Goal: Submit feedback/report problem: Submit feedback/report problem

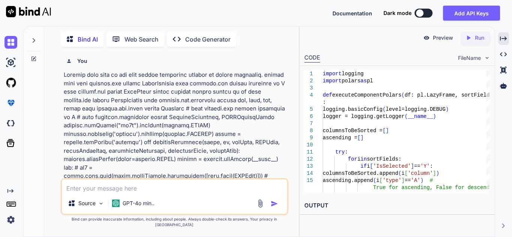
scroll to position [4857, 0]
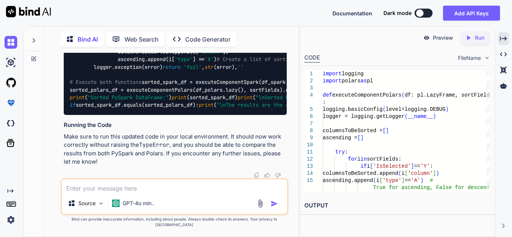
click at [32, 58] on icon at bounding box center [33, 59] width 4 height 4
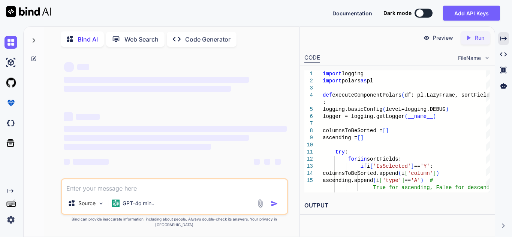
scroll to position [1, 0]
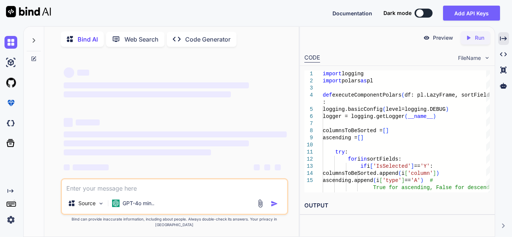
click at [130, 190] on textarea at bounding box center [174, 186] width 225 height 13
type textarea "x"
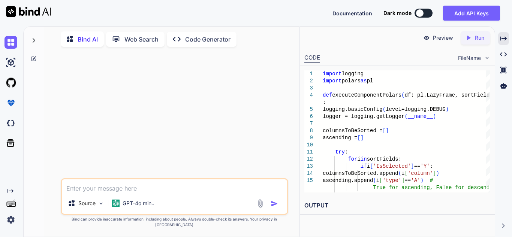
paste textarea "import pandas as pd import polars as pl import logging def executeComponent(df,…"
type textarea "import pandas as pd import polars as pl import logging def executeComponent(df,…"
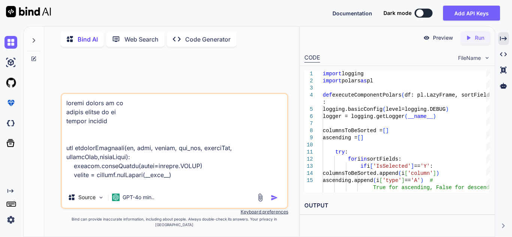
scroll to position [415, 0]
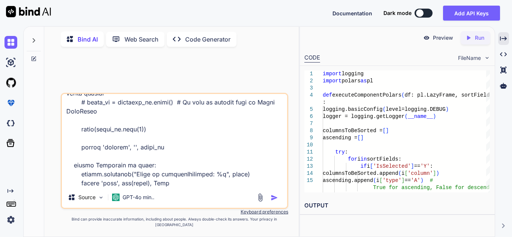
type textarea "x"
type textarea "import pandas as pd import polars as pl import logging def executeComponent(df,…"
type textarea "x"
type textarea "import pandas as pd import polars as pl import logging def executeComponent(df,…"
type textarea "x"
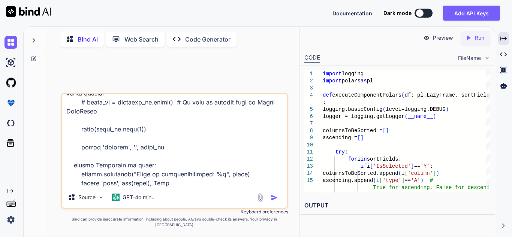
scroll to position [433, 0]
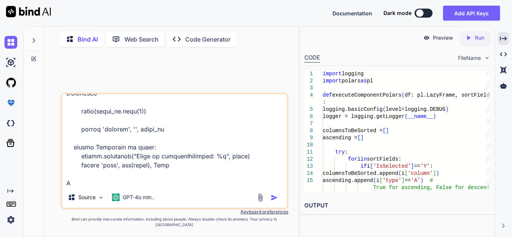
type textarea "import pandas as pd import polars as pl import logging def executeComponent(df,…"
type textarea "x"
type textarea "import pandas as pd import polars as pl import logging def executeComponent(df,…"
type textarea "x"
type textarea "import pandas as pd import polars as pl import logging def executeComponent(df,…"
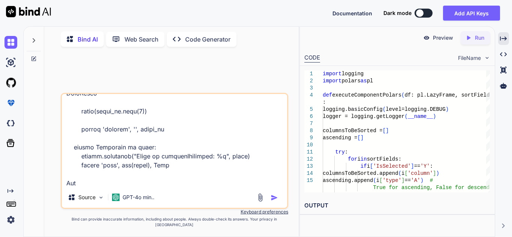
type textarea "x"
type textarea "import pandas as pd import polars as pl import logging def executeComponent(df,…"
type textarea "x"
type textarea "import pandas as pd import polars as pl import logging def executeComponent(df,…"
type textarea "x"
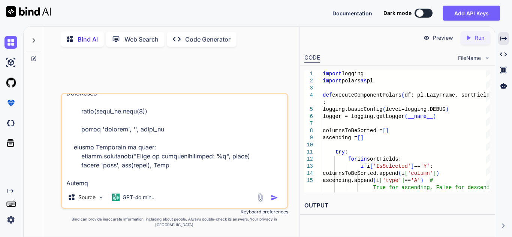
type textarea "import pandas as pd import polars as pl import logging def executeComponent(df,…"
type textarea "x"
type textarea "import pandas as pd import polars as pl import logging def executeComponent(df,…"
type textarea "x"
type textarea "import pandas as pd import polars as pl import logging def executeComponent(df,…"
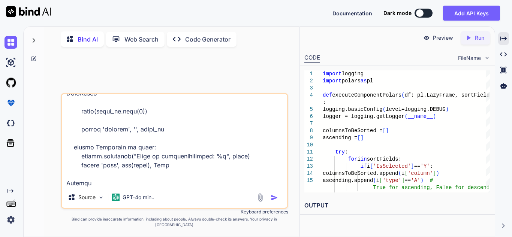
type textarea "x"
type textarea "import pandas as pd import polars as pl import logging def executeComponent(df,…"
type textarea "x"
type textarea "import pandas as pd import polars as pl import logging def executeComponent(df,…"
type textarea "x"
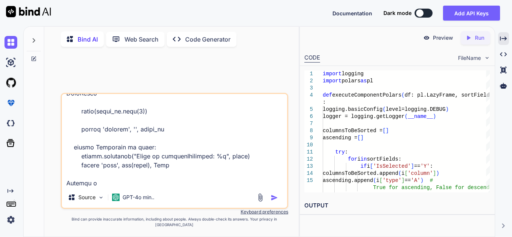
type textarea "import pandas as pd import polars as pl import logging def executeComponent(df,…"
type textarea "x"
type textarea "import pandas as pd import polars as pl import logging def executeComponent(df,…"
type textarea "x"
type textarea "import pandas as pd import polars as pl import logging def executeComponent(df,…"
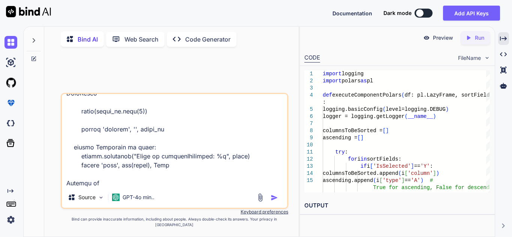
type textarea "x"
type textarea "import pandas as pd import polars as pl import logging def executeComponent(df,…"
type textarea "x"
type textarea "import pandas as pd import polars as pl import logging def executeComponent(df,…"
type textarea "x"
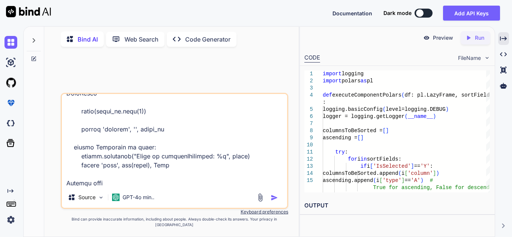
type textarea "import pandas as pd import polars as pl import logging def executeComponent(df,…"
type textarea "x"
type textarea "import pandas as pd import polars as pl import logging def executeComponent(df,…"
type textarea "x"
type textarea "import pandas as pd import polars as pl import logging def executeComponent(df,…"
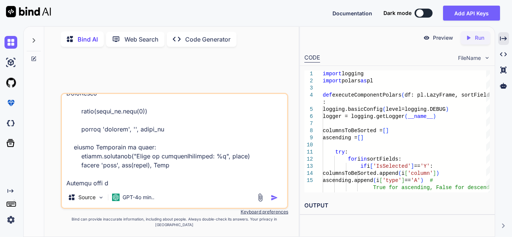
type textarea "x"
type textarea "import pandas as pd import polars as pl import logging def executeComponent(df,…"
type textarea "x"
type textarea "import pandas as pd import polars as pl import logging def executeComponent(df,…"
type textarea "x"
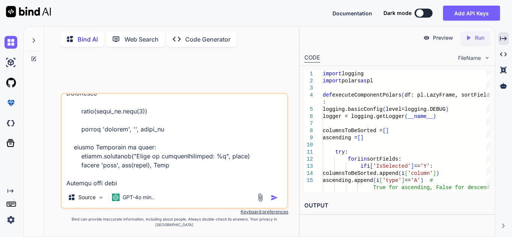
type textarea "import pandas as pd import polars as pl import logging def executeComponent(df,…"
type textarea "x"
type textarea "import pandas as pd import polars as pl import logging def executeComponent(df,…"
type textarea "x"
type textarea "import pandas as pd import polars as pl import logging def executeComponent(df,…"
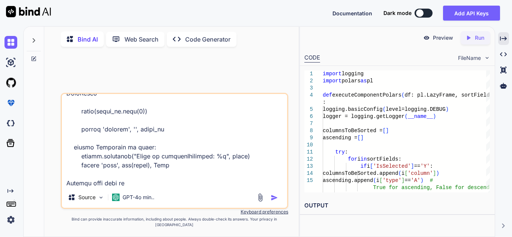
type textarea "x"
type textarea "import pandas as pd import polars as pl import logging def executeComponent(df,…"
type textarea "x"
type textarea "import pandas as pd import polars as pl import logging def executeComponent(df,…"
type textarea "x"
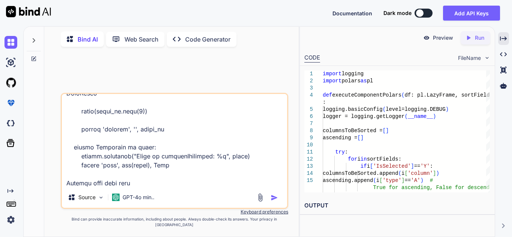
type textarea "import pandas as pd import polars as pl import logging def executeComponent(df,…"
type textarea "x"
type textarea "import pandas as pd import polars as pl import logging def executeComponent(df,…"
type textarea "x"
type textarea "import pandas as pd import polars as pl import logging def executeComponent(df,…"
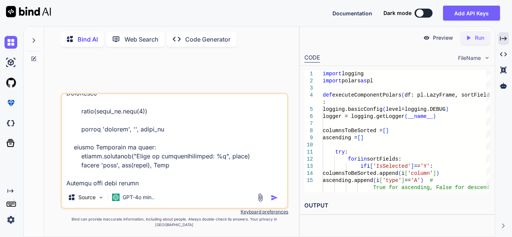
type textarea "x"
type textarea "import pandas as pd import polars as pl import logging def executeComponent(df,…"
type textarea "x"
type textarea "import pandas as pd import polars as pl import logging def executeComponent(df,…"
type textarea "x"
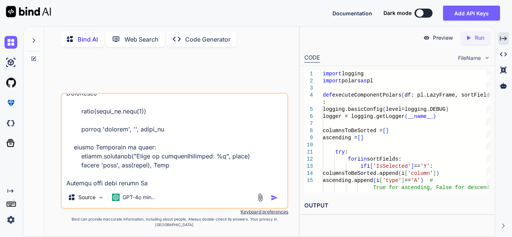
type textarea "import pandas as pd import polars as pl import logging def executeComponent(df,…"
type textarea "x"
type textarea "import pandas as pd import polars as pl import logging def executeComponent(df,…"
type textarea "x"
type textarea "import pandas as pd import polars as pl import logging def executeComponent(df,…"
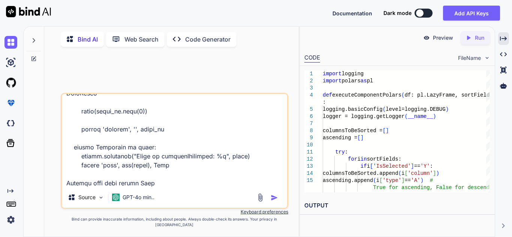
type textarea "x"
type textarea "import pandas as pd import polars as pl import logging def executeComponent(df,…"
type textarea "x"
type textarea "import pandas as pd import polars as pl import logging def executeComponent(df,…"
type textarea "x"
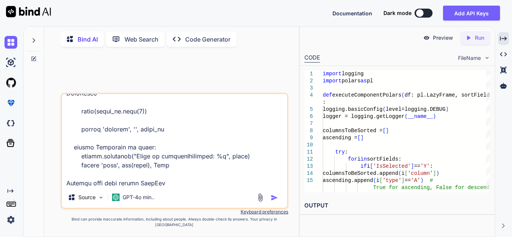
type textarea "import pandas as pd import polars as pl import logging def executeComponent(df,…"
type textarea "x"
type textarea "import pandas as pd import polars as pl import logging def executeComponent(df,…"
type textarea "x"
type textarea "import pandas as pd import polars as pl import logging def executeComponent(df,…"
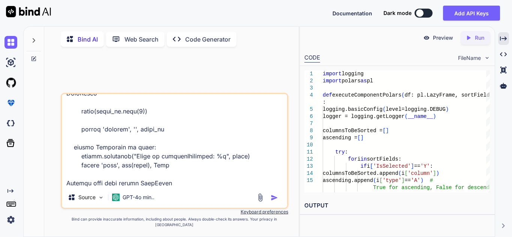
type textarea "x"
type textarea "import pandas as pd import polars as pl import logging def executeComponent(df,…"
type textarea "x"
type textarea "import pandas as pd import polars as pl import logging def executeComponent(df,…"
type textarea "x"
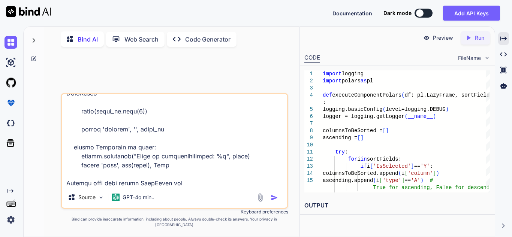
type textarea "import pandas as pd import polars as pl import logging def executeComponent(df,…"
type textarea "x"
type textarea "import pandas as pd import polars as pl import logging def executeComponent(df,…"
type textarea "x"
type textarea "import pandas as pd import polars as pl import logging def executeComponent(df,…"
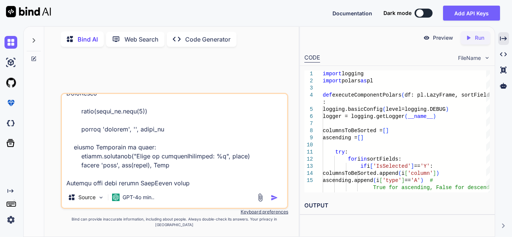
type textarea "x"
type textarea "import pandas as pd import polars as pl import logging def executeComponent(df,…"
type textarea "x"
type textarea "import pandas as pd import polars as pl import logging def executeComponent(df,…"
type textarea "x"
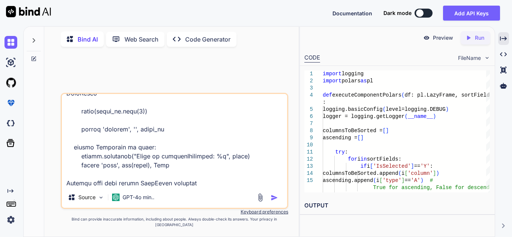
type textarea "import pandas as pd import polars as pl import logging def executeComponent(df,…"
type textarea "x"
type textarea "import pandas as pd import polars as pl import logging def executeComponent(df,…"
type textarea "x"
type textarea "import pandas as pd import polars as pl import logging def executeComponent(df,…"
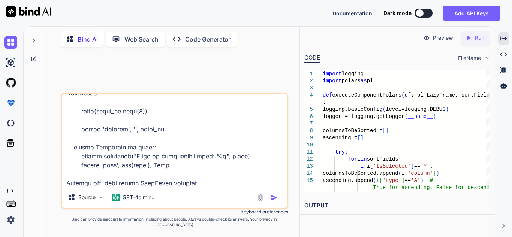
type textarea "x"
type textarea "import pandas as pd import polars as pl import logging def executeComponent(df,…"
type textarea "x"
type textarea "import pandas as pd import polars as pl import logging def executeComponent(df,…"
type textarea "x"
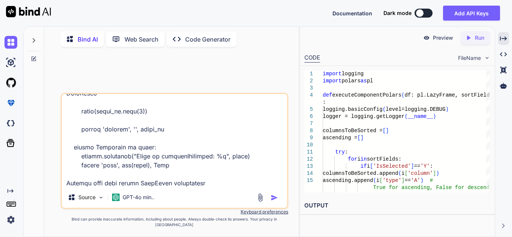
type textarea "import pandas as pd import polars as pl import logging def executeComponent(df,…"
type textarea "x"
type textarea "import pandas as pd import polars as pl import logging def executeComponent(df,…"
type textarea "x"
type textarea "import pandas as pd import polars as pl import logging def executeComponent(df,…"
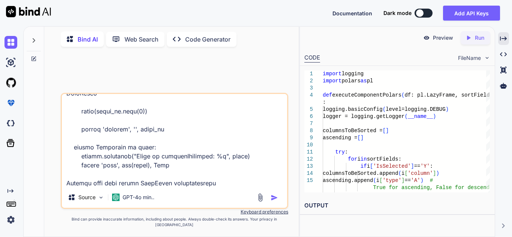
type textarea "x"
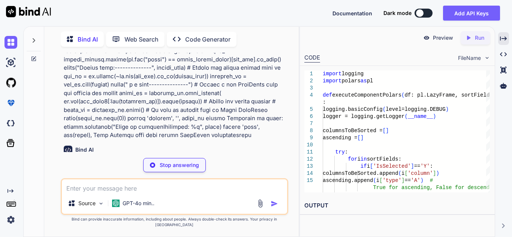
scroll to position [125, 0]
click at [508, 41] on div "Created with Pixso." at bounding box center [503, 38] width 11 height 13
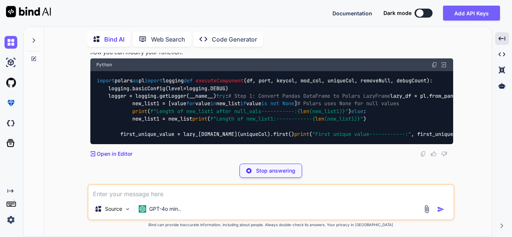
scroll to position [400, 0]
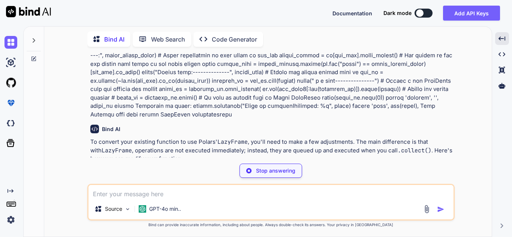
type textarea "x"
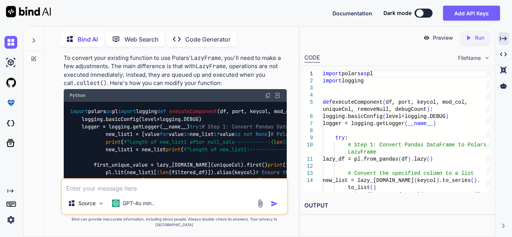
scroll to position [228, 0]
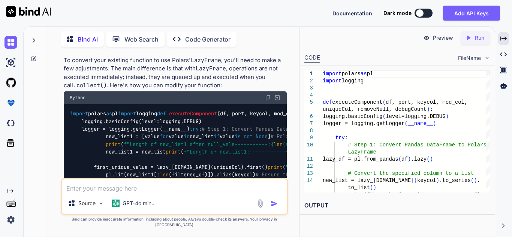
click at [266, 95] on img at bounding box center [268, 98] width 6 height 6
click at [146, 186] on textarea at bounding box center [174, 186] width 225 height 13
paste textarea "ERROR:irasLight.Components_Polars_Lazy.listcomponent:Error in executeComponent:…"
type textarea "ERROR:irasLight.Components_Polars_Lazy.listcomponent:Error in executeComponent:…"
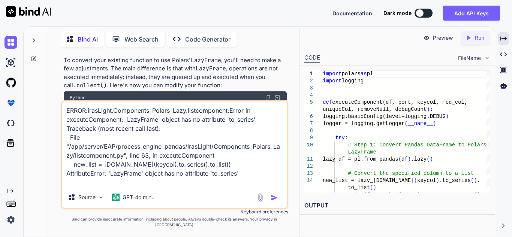
type textarea "x"
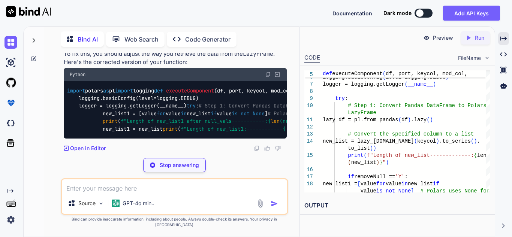
scroll to position [0, 3]
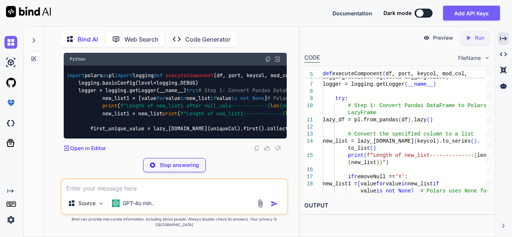
drag, startPoint x: 191, startPoint y: 111, endPoint x: 225, endPoint y: 113, distance: 33.4
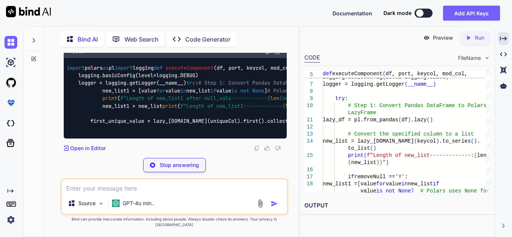
copy code ".collect()."
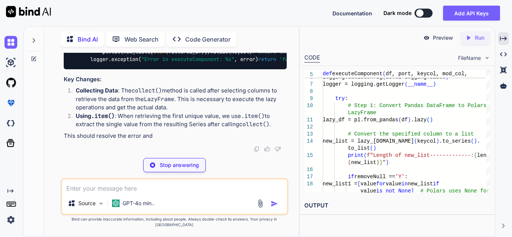
type textarea "x"
type textarea "except Exception as error: logger.exception("Error in executeComponent: %s", er…"
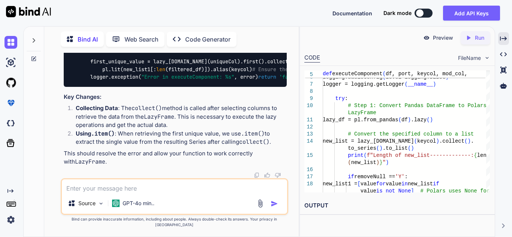
click at [148, 193] on textarea at bounding box center [174, 186] width 225 height 13
paste textarea "ERROR:irasLight.Components_Polars_Lazy.listcomponent:Error in executeComponent:…"
type textarea "ERROR:irasLight.Components_Polars_Lazy.listcomponent:Error in executeComponent:…"
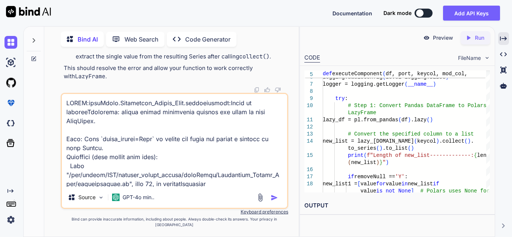
scroll to position [145, 0]
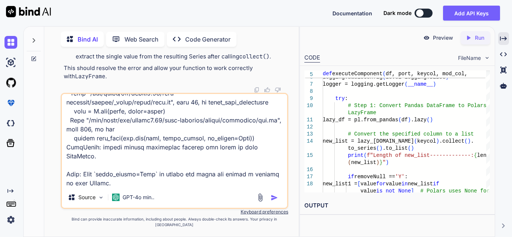
type textarea "x"
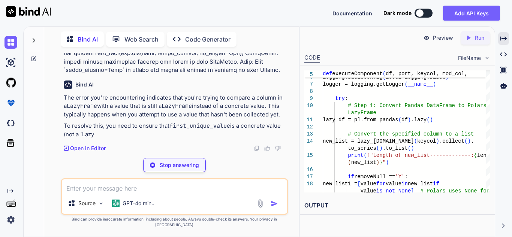
scroll to position [1652, 0]
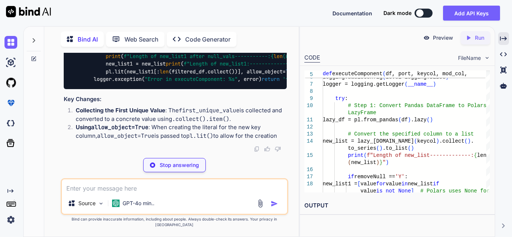
type textarea "x"
type textarea "return 'success', '', final_result except Exception as error: logger.exception(…"
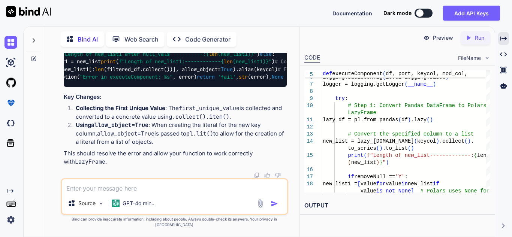
scroll to position [0, 65]
type textarea "l"
type textarea "x"
type textarea "le"
type textarea "x"
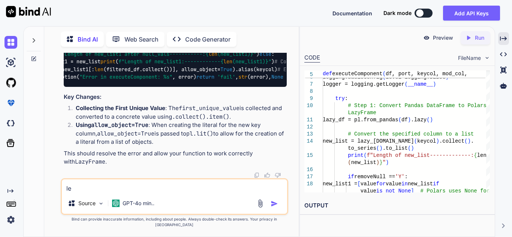
type textarea "lea"
type textarea "x"
type textarea "leav"
type textarea "x"
type textarea "leave"
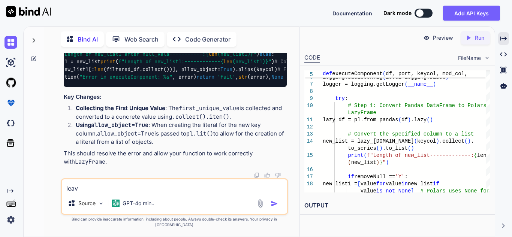
type textarea "x"
type textarea "leave"
type textarea "x"
type textarea "leave i"
type textarea "x"
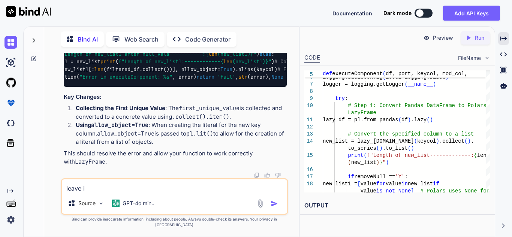
type textarea "leave it"
type textarea "x"
type textarea "leave it"
type textarea "x"
type textarea "leave it i"
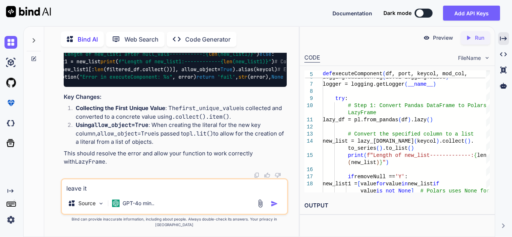
type textarea "x"
type textarea "leave it in"
type textarea "x"
type textarea "leave it ins"
type textarea "x"
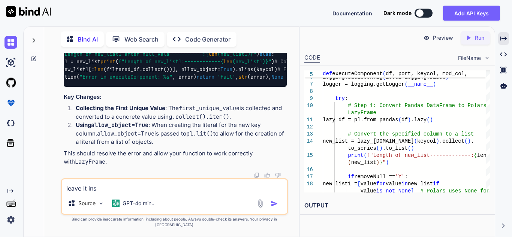
type textarea "leave it inst"
type textarea "x"
type textarea "leave it inste"
type textarea "x"
type textarea "leave it instea"
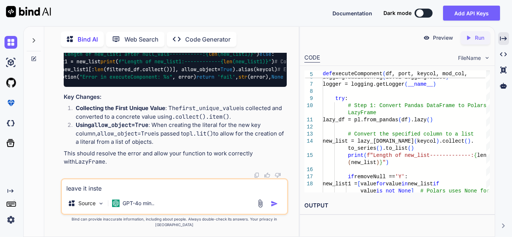
type textarea "x"
type textarea "leave it instead"
type textarea "x"
type textarea "leave it instead"
type textarea "x"
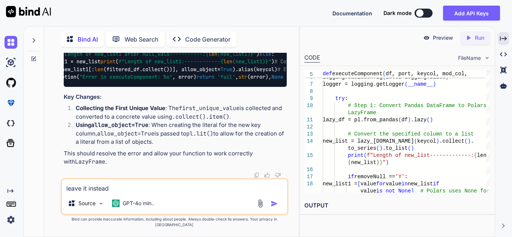
type textarea "leave it instead I"
type textarea "x"
type textarea "leave it instead I"
type textarea "x"
type textarea "leave it instead I w"
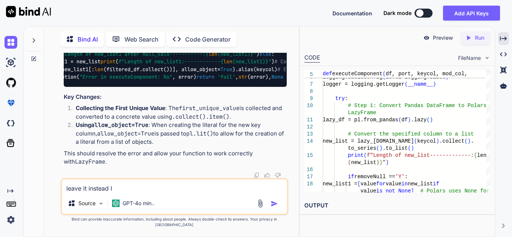
type textarea "x"
type textarea "leave it instead I"
type textarea "x"
type textarea "leave it instead I"
type textarea "x"
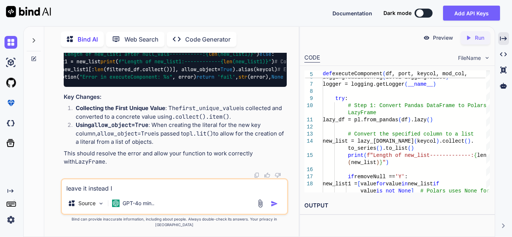
type textarea "leave it instead"
type textarea "x"
type textarea "leave it instead I"
type textarea "x"
type textarea "leave it instead I"
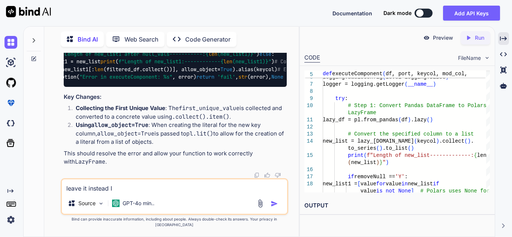
type textarea "x"
type textarea "leave it instead I"
type textarea "x"
type textarea "leave it instead"
type textarea "x"
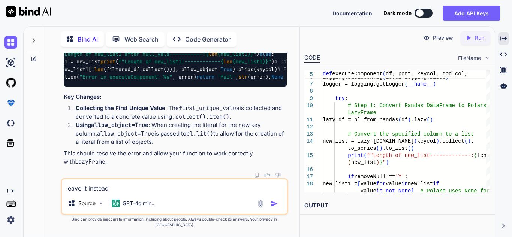
type textarea "leave it instead w"
type textarea "x"
type textarea "leave it instead wh"
type textarea "x"
type textarea "leave it instead whe"
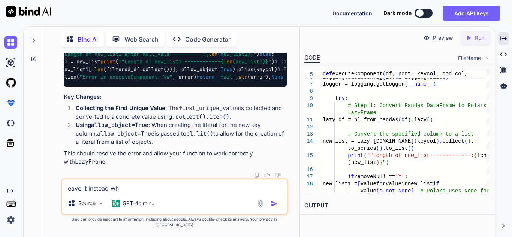
type textarea "x"
type textarea "leave it instead when"
type textarea "x"
type textarea "leave it instead when"
type textarea "x"
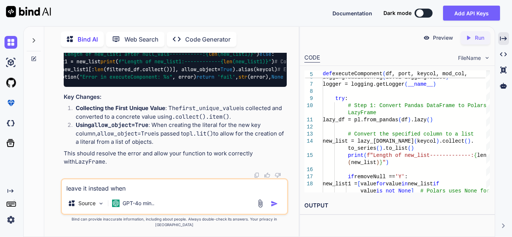
type textarea "leave it instead when I"
type textarea "x"
type textarea "leave it instead when I"
type textarea "x"
type textarea "leave it instead when I g"
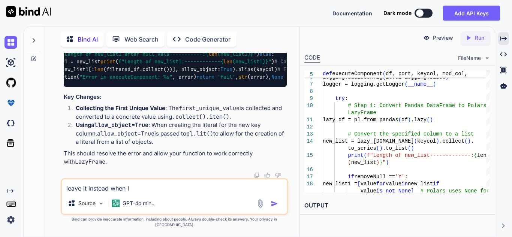
type textarea "x"
type textarea "leave it instead when I ge"
type textarea "x"
type textarea "leave it instead when I get"
type textarea "x"
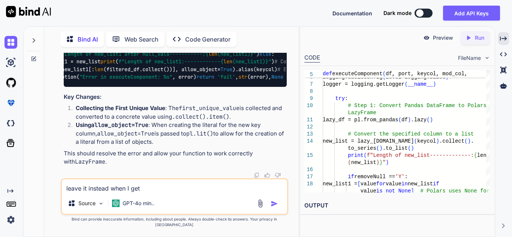
type textarea "leave it instead when I get"
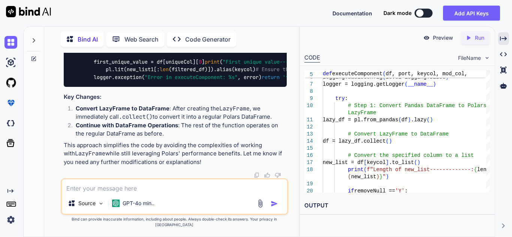
scroll to position [2466, 0]
click at [506, 42] on icon "Created with Pixso." at bounding box center [503, 38] width 7 height 7
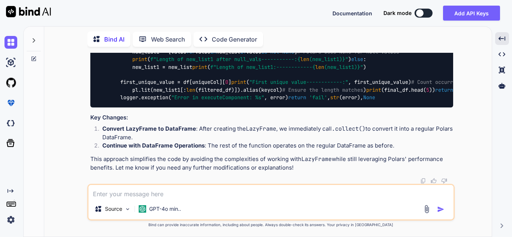
scroll to position [2175, 0]
click at [179, 191] on textarea at bounding box center [270, 191] width 365 height 13
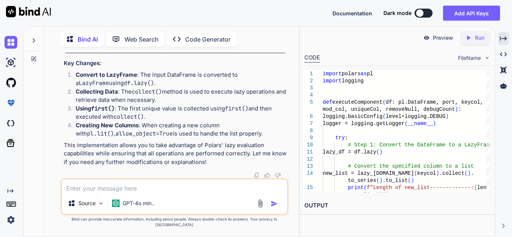
scroll to position [0, 0]
